Goal: Find specific page/section: Find specific page/section

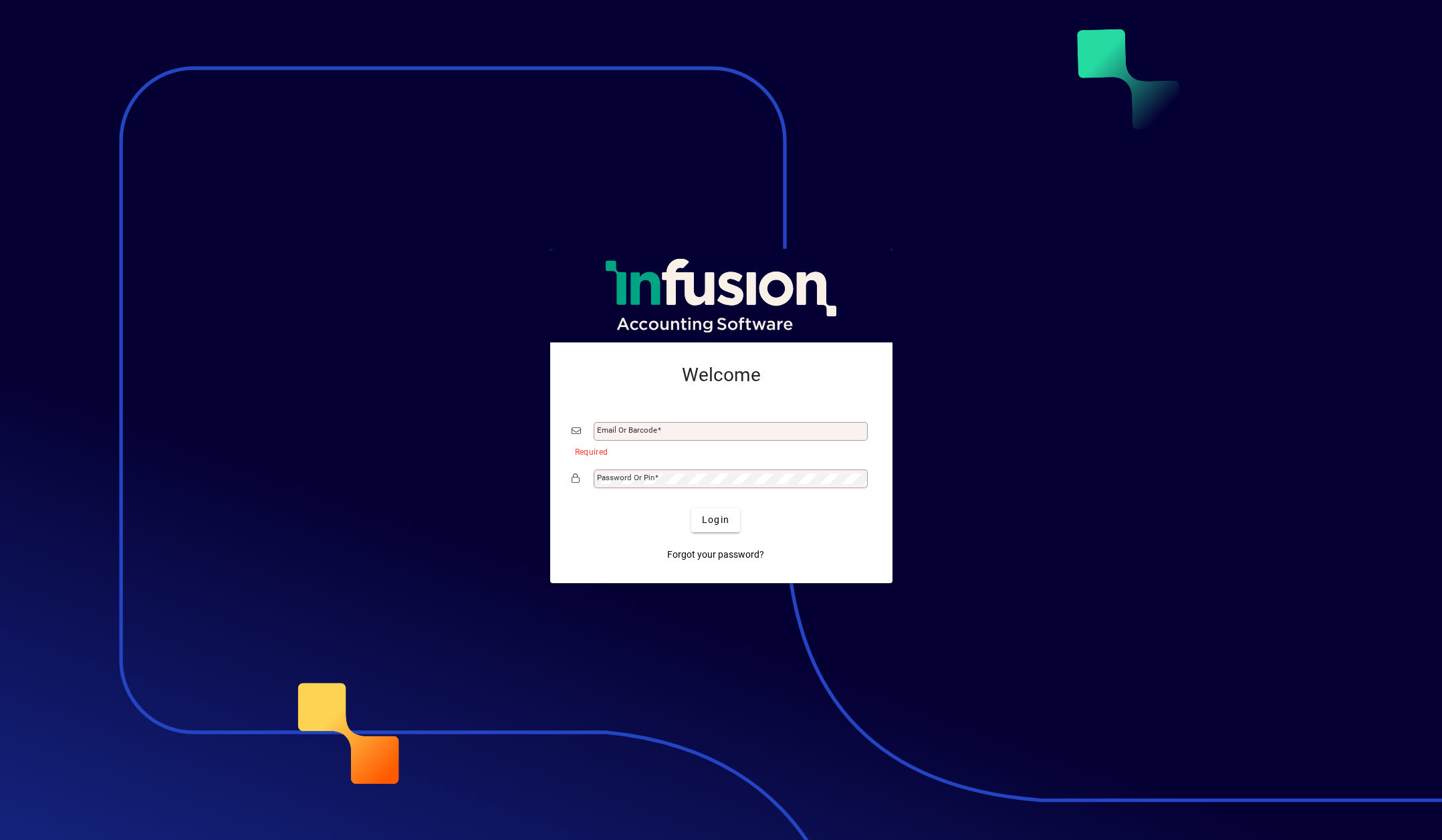
type input "**********"
click at [719, 527] on span "Login" at bounding box center [715, 520] width 27 height 14
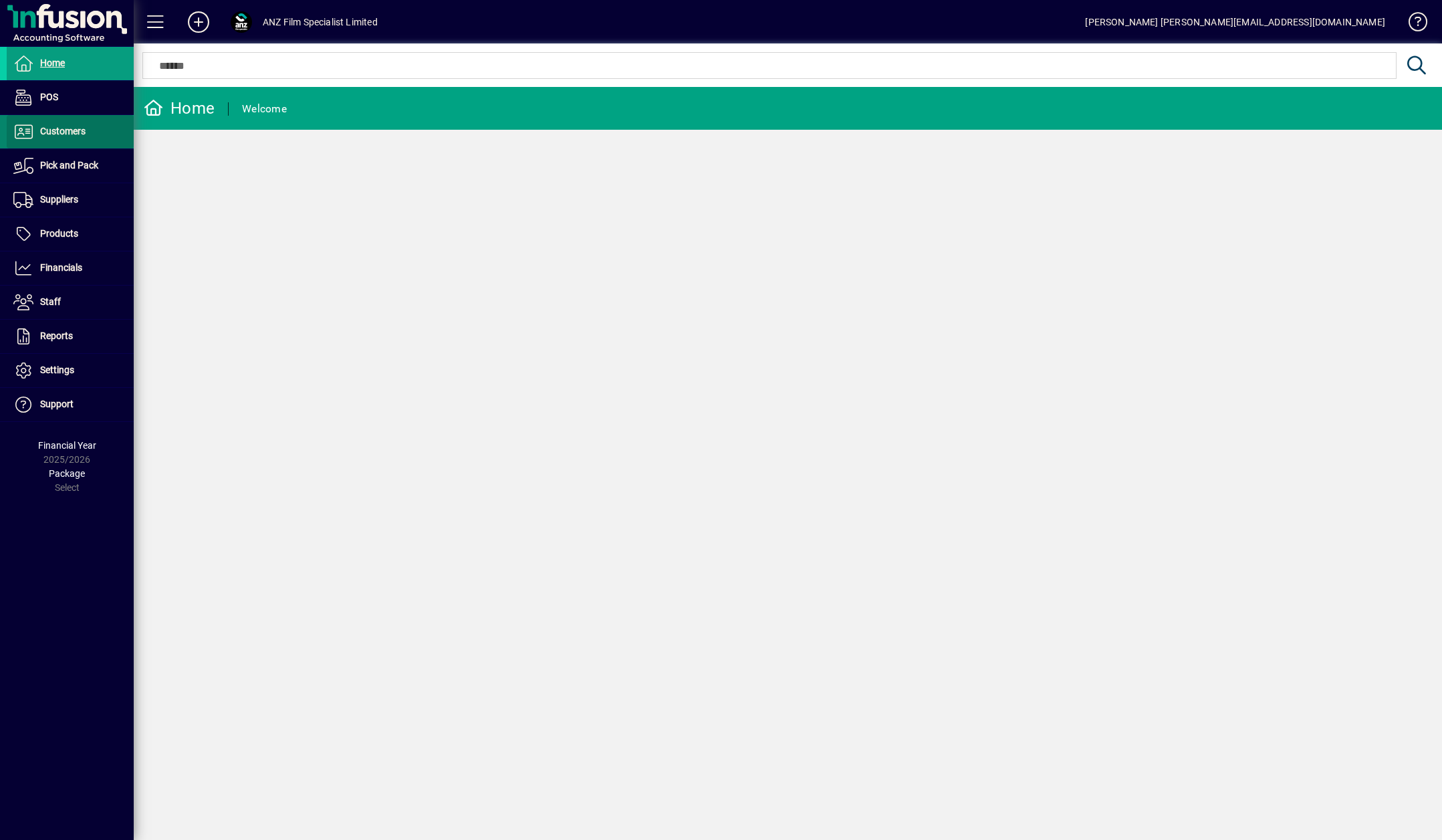
click at [80, 130] on span "Customers" at bounding box center [63, 130] width 46 height 11
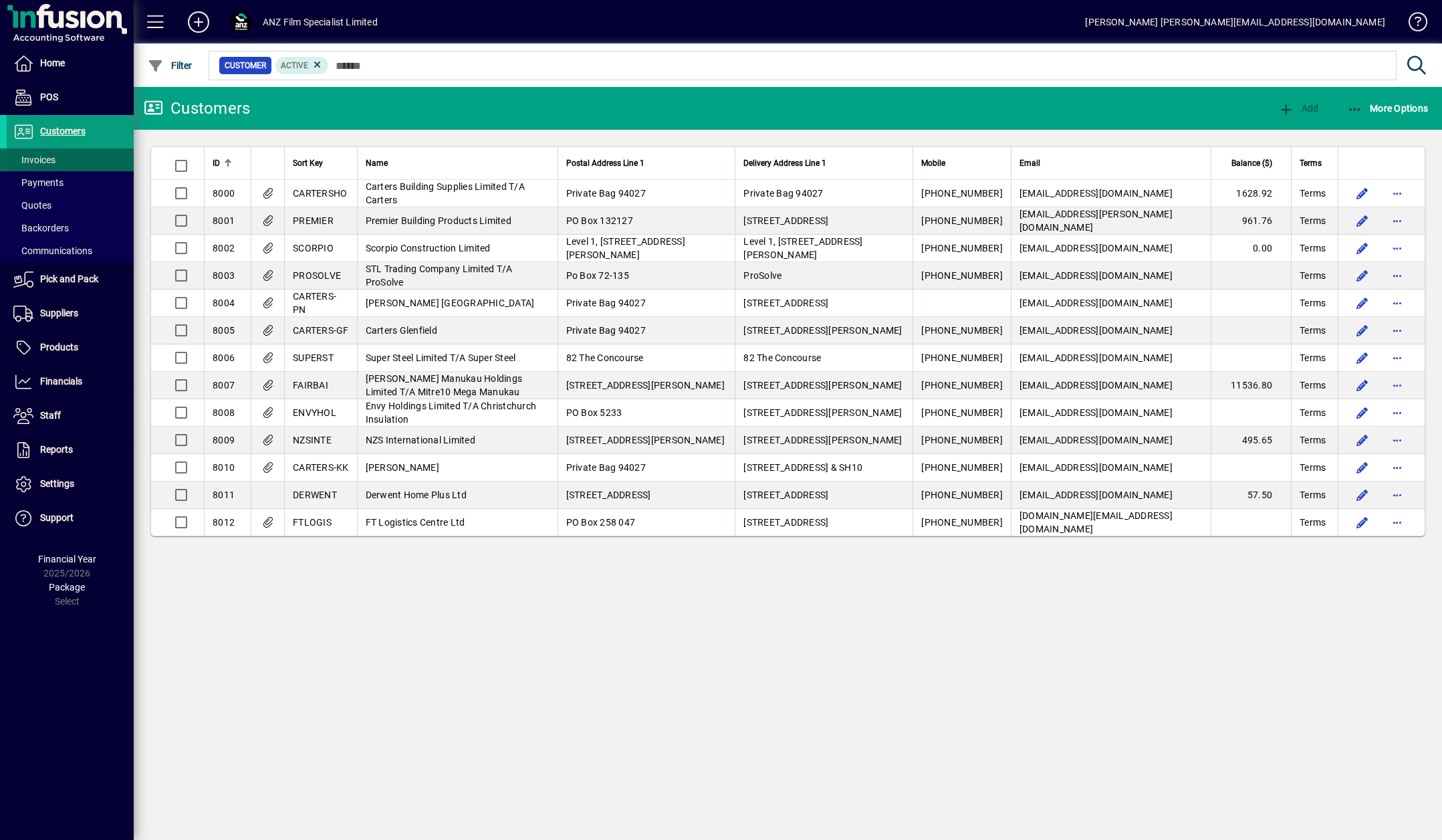
click at [58, 160] on span at bounding box center [70, 160] width 127 height 32
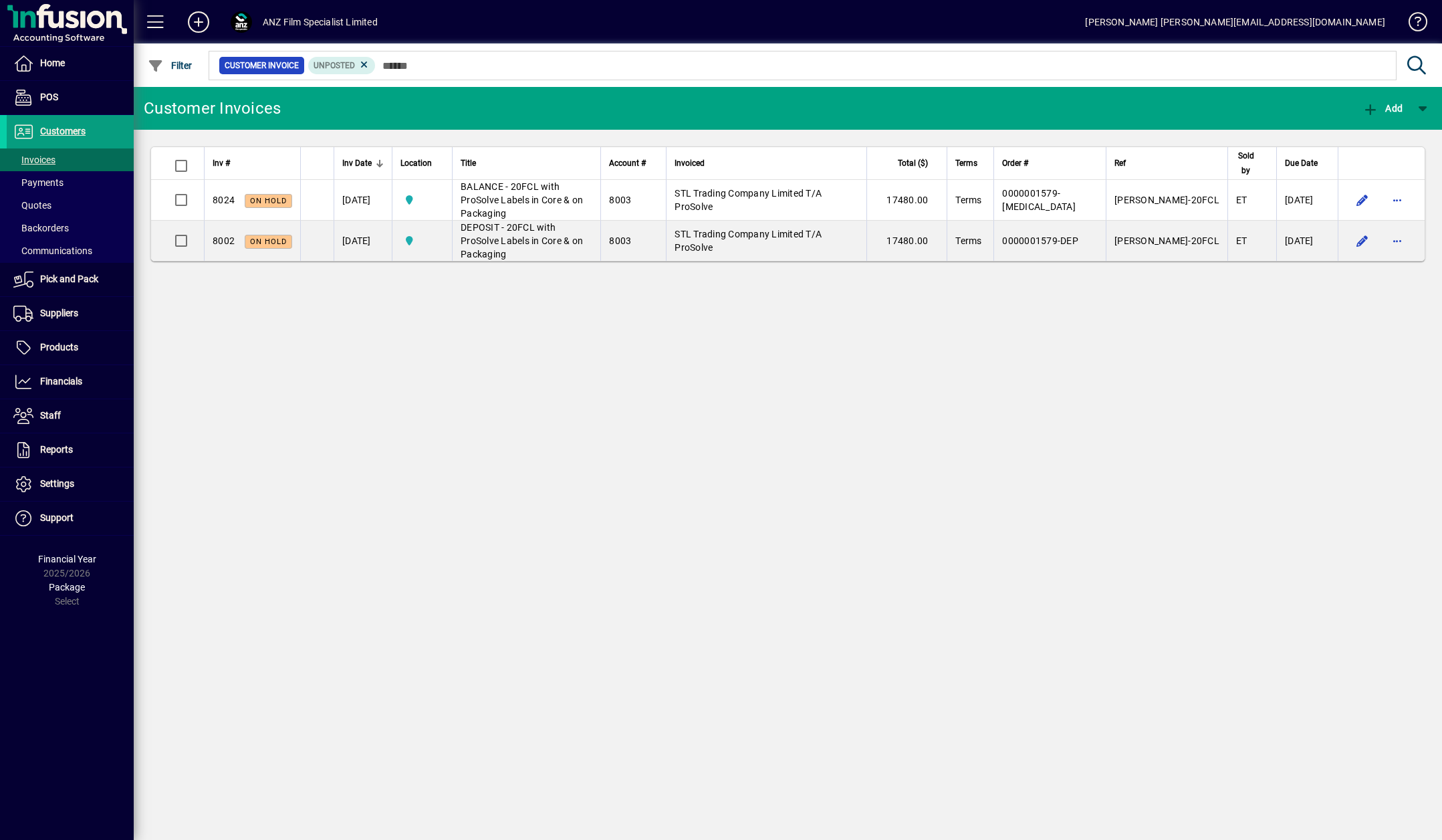
drag, startPoint x: 85, startPoint y: 337, endPoint x: 147, endPoint y: 310, distance: 67.6
click at [85, 337] on span at bounding box center [70, 347] width 127 height 32
